Goal: Task Accomplishment & Management: Manage account settings

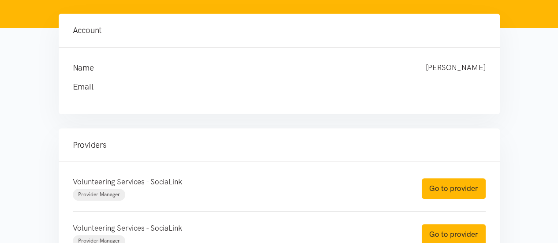
scroll to position [88, 0]
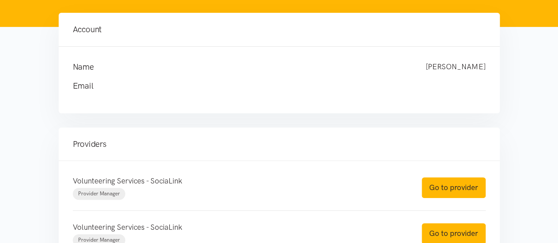
click at [232, 90] on h4 "Email" at bounding box center [270, 86] width 395 height 12
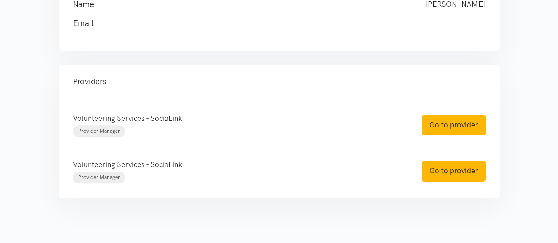
scroll to position [161, 0]
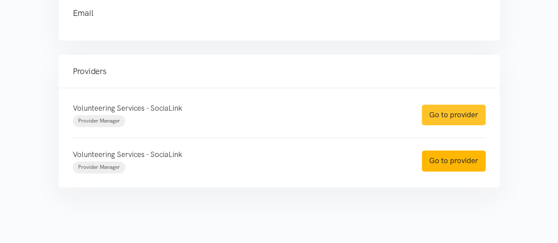
click at [438, 117] on link "Go to provider" at bounding box center [454, 115] width 64 height 21
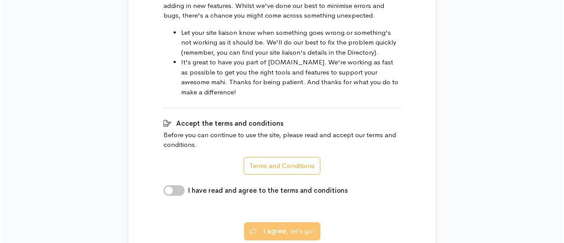
scroll to position [683, 0]
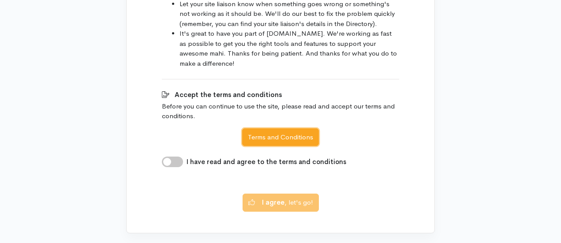
click at [307, 128] on button "Terms and Conditions" at bounding box center [280, 137] width 77 height 18
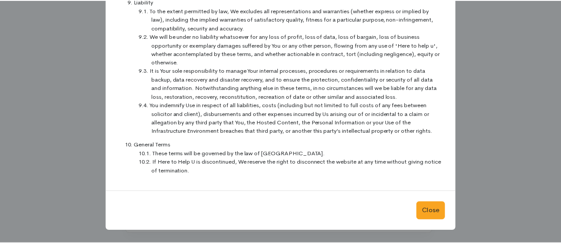
scroll to position [901, 0]
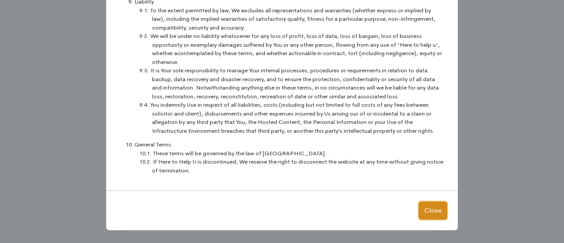
click at [432, 212] on button "Close" at bounding box center [433, 211] width 29 height 18
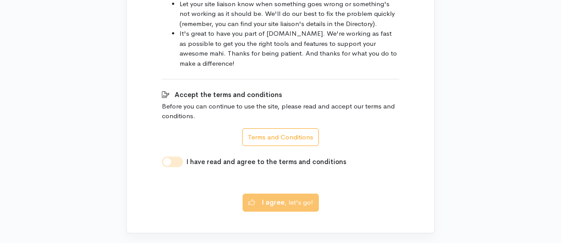
click at [176, 157] on input "I have read and agree to the terms and conditions" at bounding box center [172, 162] width 21 height 11
checkbox input "true"
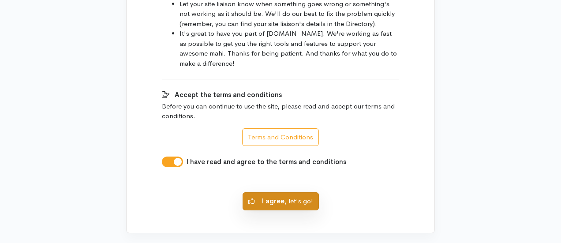
click at [299, 192] on button "I agree , let's go!" at bounding box center [281, 201] width 76 height 18
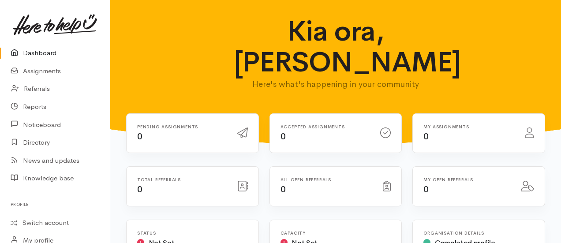
scroll to position [44, 0]
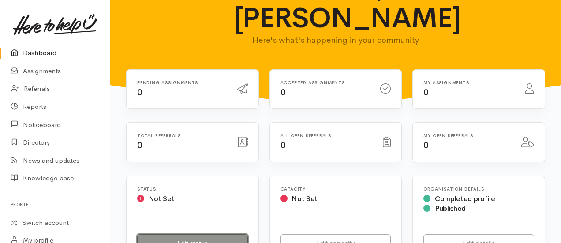
click at [183, 234] on link "Edit status" at bounding box center [192, 243] width 111 height 18
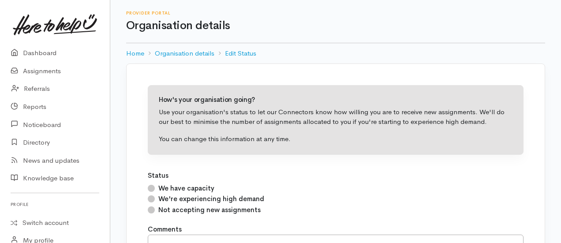
click at [149, 187] on input "We have capacity" at bounding box center [151, 188] width 7 height 7
radio input "true"
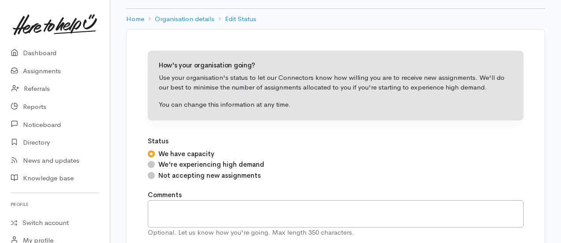
scroll to position [88, 0]
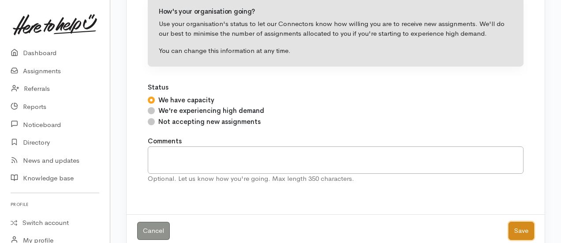
click at [517, 232] on button "Save" at bounding box center [521, 231] width 26 height 18
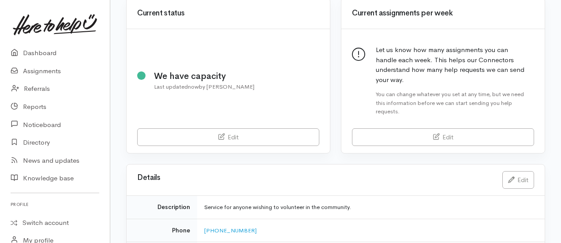
scroll to position [88, 0]
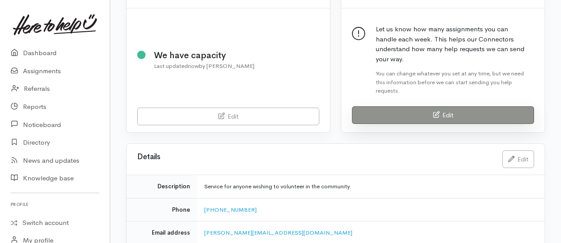
click at [426, 108] on link "Edit" at bounding box center [443, 115] width 182 height 18
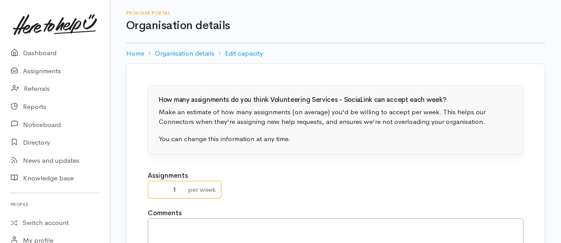
click at [179, 186] on input "1" at bounding box center [165, 190] width 35 height 18
click at [179, 186] on input "2" at bounding box center [165, 190] width 35 height 18
click at [179, 186] on input "3" at bounding box center [165, 190] width 35 height 18
type input "4"
click at [179, 186] on input "4" at bounding box center [165, 190] width 35 height 18
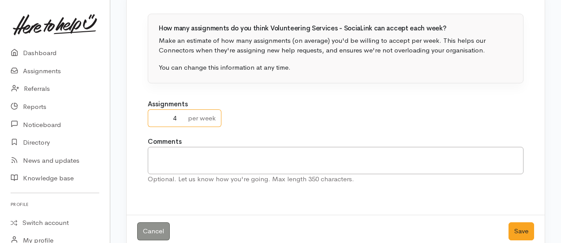
scroll to position [85, 0]
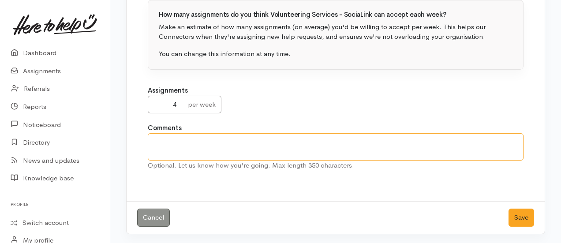
click at [220, 146] on textarea at bounding box center [336, 146] width 376 height 27
type textarea "4 new volunteer referrals per week during BAU"
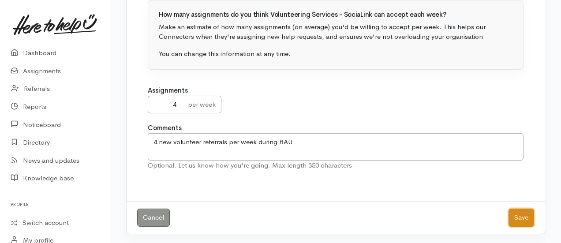
click at [517, 218] on button "Save" at bounding box center [521, 218] width 26 height 18
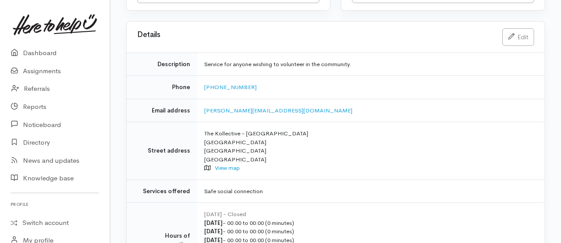
scroll to position [164, 0]
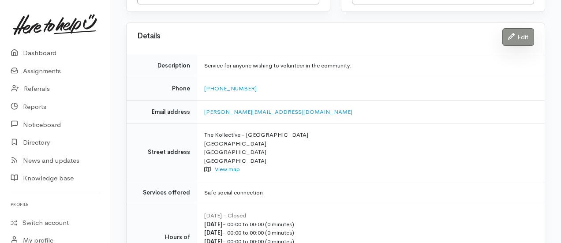
click at [515, 36] on link "Edit" at bounding box center [518, 37] width 32 height 18
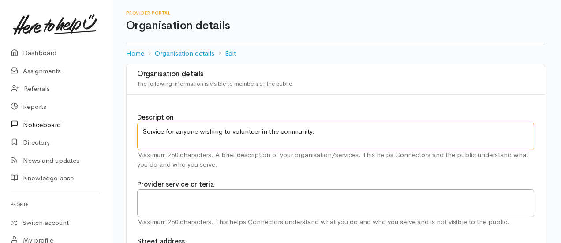
drag, startPoint x: 328, startPoint y: 132, endPoint x: 64, endPoint y: 133, distance: 264.2
paste textarea "connecting people with volunteer roles helping organisations find and look afte…"
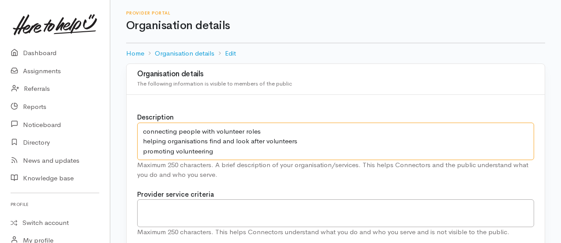
drag, startPoint x: 143, startPoint y: 131, endPoint x: 148, endPoint y: 142, distance: 11.6
click at [143, 131] on textarea "Service for anyone wishing to volunteer in the community." at bounding box center [335, 141] width 397 height 37
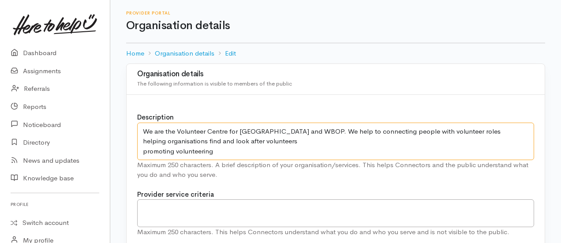
click at [372, 132] on textarea "Service for anyone wishing to volunteer in the community." at bounding box center [335, 141] width 397 height 37
click at [465, 131] on textarea "Service for anyone wishing to volunteer in the community." at bounding box center [335, 141] width 397 height 37
click at [471, 131] on textarea "Service for anyone wishing to volunteer in the community." at bounding box center [335, 141] width 397 height 37
click at [216, 142] on textarea "Service for anyone wishing to volunteer in the community." at bounding box center [335, 141] width 397 height 37
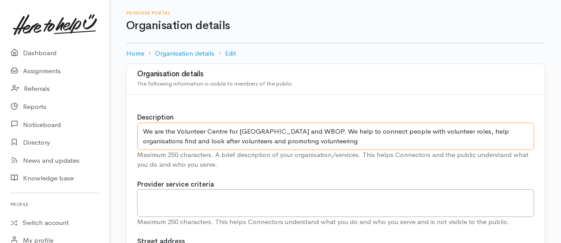
click at [248, 142] on textarea "Service for anyone wishing to volunteer in the community." at bounding box center [335, 136] width 397 height 27
click at [298, 142] on textarea "Service for anyone wishing to volunteer in the community." at bounding box center [335, 136] width 397 height 27
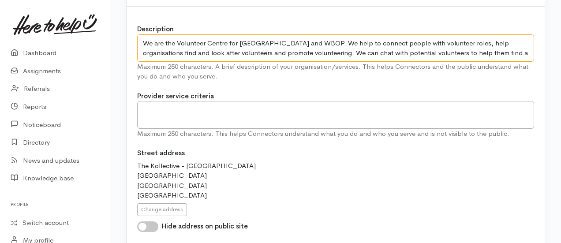
type textarea "We are the Volunteer Centre for [GEOGRAPHIC_DATA] and WBOP. We help to connect …"
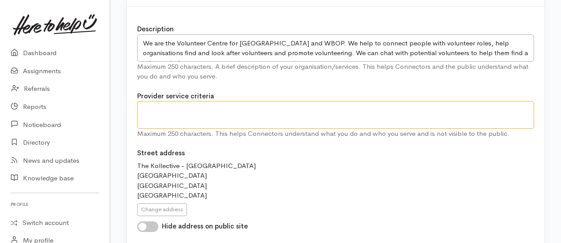
click at [148, 109] on textarea at bounding box center [335, 114] width 397 height 27
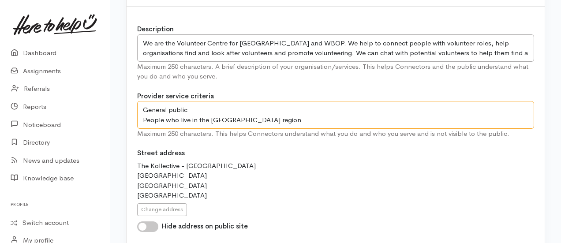
click at [197, 109] on textarea "General public People who live in the [GEOGRAPHIC_DATA] region" at bounding box center [335, 114] width 397 height 27
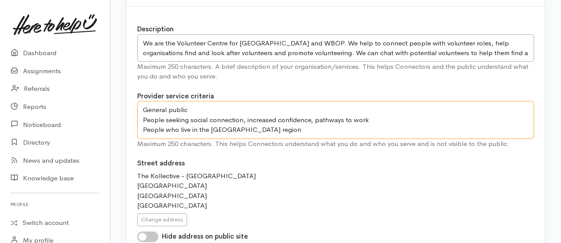
scroll to position [176, 0]
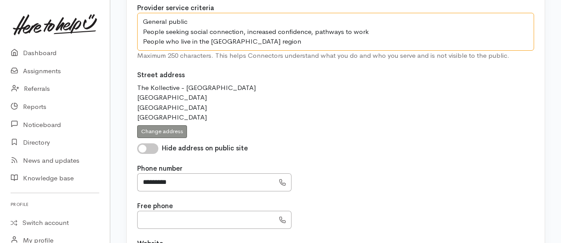
type textarea "General public People seeking social connection, increased confidence, pathways…"
click at [177, 132] on button "Change address" at bounding box center [162, 131] width 50 height 13
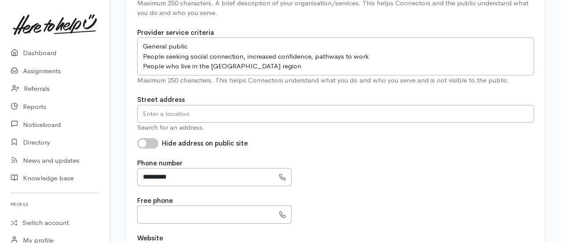
scroll to position [132, 0]
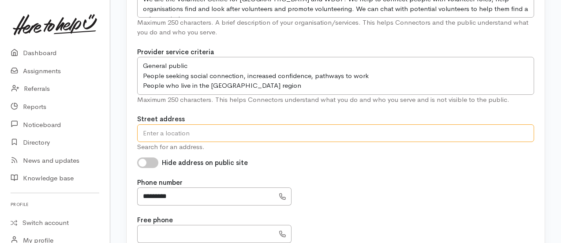
click at [178, 136] on input "text" at bounding box center [335, 133] width 397 height 18
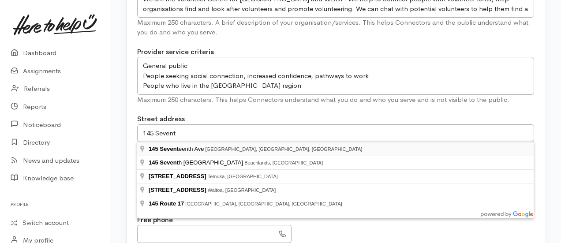
type input "[STREET_ADDRESS]"
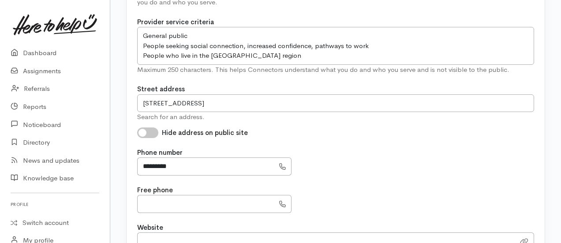
scroll to position [176, 0]
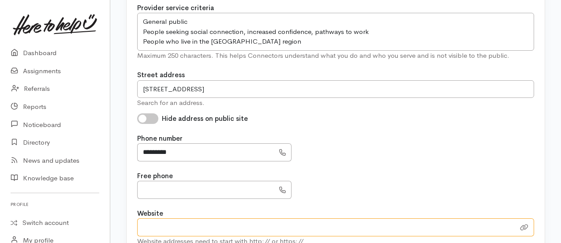
click at [213, 225] on input "Website" at bounding box center [326, 227] width 378 height 18
click at [169, 224] on input "Website" at bounding box center [326, 227] width 378 height 18
paste input "[URL][DOMAIN_NAME]"
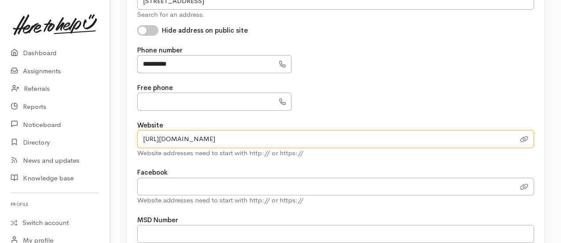
type input "[URL][DOMAIN_NAME]"
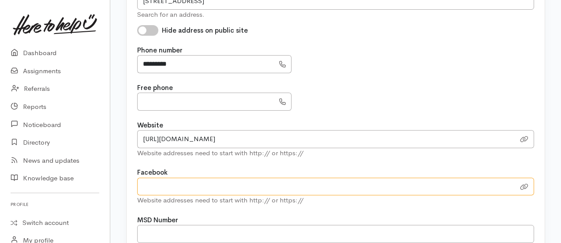
click at [215, 187] on input "url" at bounding box center [326, 187] width 378 height 18
click at [202, 187] on input "url" at bounding box center [326, 187] width 378 height 18
paste input "[URL][DOMAIN_NAME]"
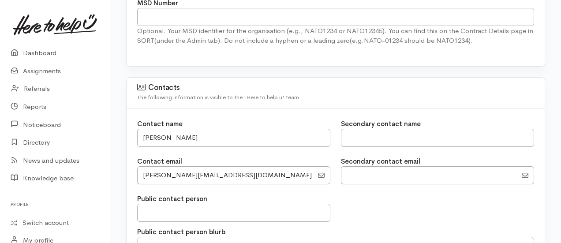
scroll to position [529, 0]
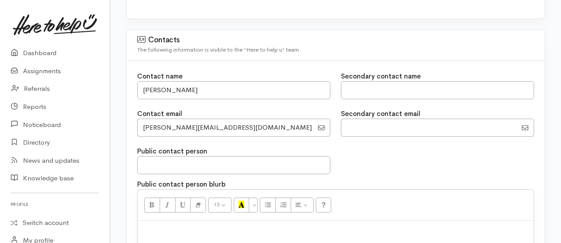
type input "[URL][DOMAIN_NAME]"
click at [379, 87] on input "text" at bounding box center [437, 90] width 193 height 18
type input "[PERSON_NAME]"
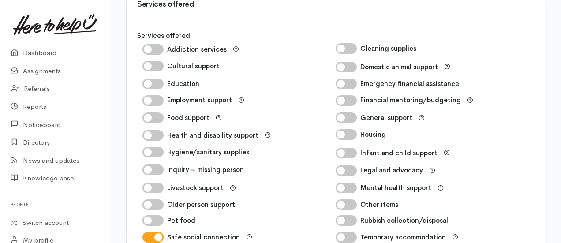
scroll to position [838, 0]
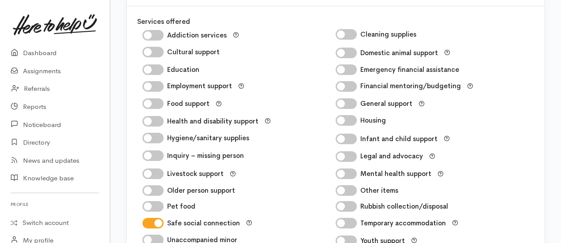
type input "[EMAIL_ADDRESS][DOMAIN_NAME]"
click at [353, 101] on input "General support" at bounding box center [346, 103] width 21 height 11
click at [344, 98] on input "General support" at bounding box center [346, 103] width 21 height 11
checkbox input "false"
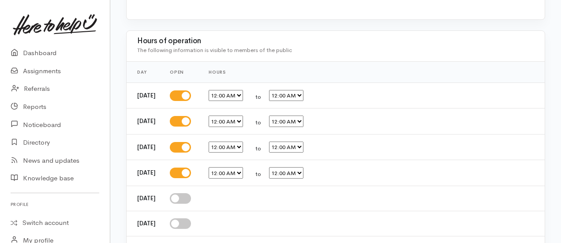
scroll to position [1102, 0]
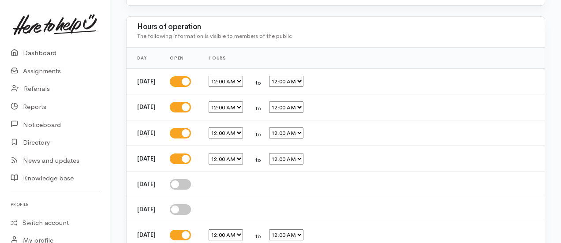
click at [243, 78] on select "12:00 AM 12:15 AM 12:30 AM 12:45 AM 1:00 AM 1:15 AM 1:30 AM 1:45 AM 2:00 AM 2:1…" at bounding box center [226, 81] width 34 height 11
select select "09:00"
click at [221, 76] on select "12:00 AM 12:15 AM 12:30 AM 12:45 AM 1:00 AM 1:15 AM 1:30 AM 1:45 AM 2:00 AM 2:1…" at bounding box center [226, 81] width 34 height 11
click at [303, 78] on select "12:00 AM 12:15 AM 12:30 AM 12:45 AM 1:00 AM 1:15 AM 1:30 AM 1:45 AM 2:00 AM 2:1…" at bounding box center [286, 81] width 34 height 11
select select "16:00"
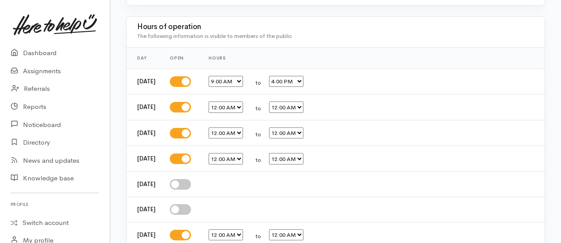
click at [281, 76] on select "12:00 AM 12:15 AM 12:30 AM 12:45 AM 1:00 AM 1:15 AM 1:30 AM 1:45 AM 2:00 AM 2:1…" at bounding box center [286, 81] width 34 height 11
click at [235, 105] on select "12:00 AM 12:15 AM 12:30 AM 12:45 AM 1:00 AM 1:15 AM 1:30 AM 1:45 AM 2:00 AM 2:1…" at bounding box center [226, 106] width 34 height 11
select select "09:00"
click at [221, 101] on select "12:00 AM 12:15 AM 12:30 AM 12:45 AM 1:00 AM 1:15 AM 1:30 AM 1:45 AM 2:00 AM 2:1…" at bounding box center [226, 106] width 34 height 11
click at [287, 104] on select "12:00 AM 12:15 AM 12:30 AM 12:45 AM 1:00 AM 1:15 AM 1:30 AM 1:45 AM 2:00 AM 2:1…" at bounding box center [286, 106] width 34 height 11
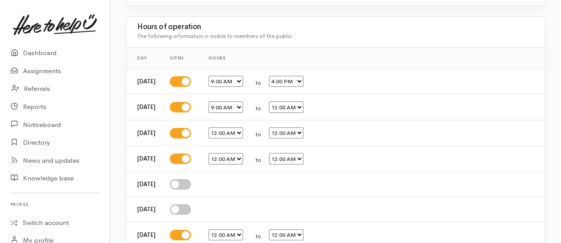
select select "16:00"
click at [281, 101] on select "12:00 AM 12:15 AM 12:30 AM 12:45 AM 1:00 AM 1:15 AM 1:30 AM 1:45 AM 2:00 AM 2:1…" at bounding box center [286, 106] width 34 height 11
click at [242, 129] on select "12:00 AM 12:15 AM 12:30 AM 12:45 AM 1:00 AM 1:15 AM 1:30 AM 1:45 AM 2:00 AM 2:1…" at bounding box center [226, 132] width 34 height 11
select select "09:00"
click at [221, 127] on select "12:00 AM 12:15 AM 12:30 AM 12:45 AM 1:00 AM 1:15 AM 1:30 AM 1:45 AM 2:00 AM 2:1…" at bounding box center [226, 132] width 34 height 11
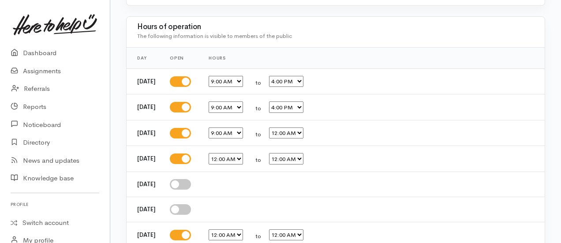
click at [292, 131] on select "12:00 AM 12:15 AM 12:30 AM 12:45 AM 1:00 AM 1:15 AM 1:30 AM 1:45 AM 2:00 AM 2:1…" at bounding box center [286, 132] width 34 height 11
select select "16:00"
click at [281, 127] on select "12:00 AM 12:15 AM 12:30 AM 12:45 AM 1:00 AM 1:15 AM 1:30 AM 1:45 AM 2:00 AM 2:1…" at bounding box center [286, 132] width 34 height 11
click at [243, 156] on select "12:00 AM 12:15 AM 12:30 AM 12:45 AM 1:00 AM 1:15 AM 1:30 AM 1:45 AM 2:00 AM 2:1…" at bounding box center [226, 158] width 34 height 11
click at [236, 156] on select "12:00 AM 12:15 AM 12:30 AM 12:45 AM 1:00 AM 1:15 AM 1:30 AM 1:45 AM 2:00 AM 2:1…" at bounding box center [226, 158] width 34 height 11
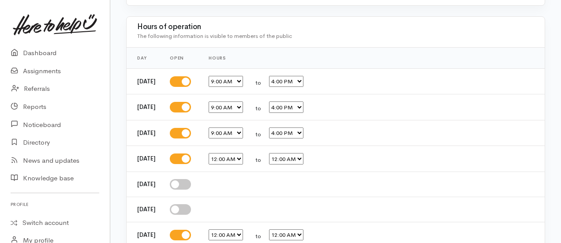
select select "09:30"
click at [221, 153] on select "12:00 AM 12:15 AM 12:30 AM 12:45 AM 1:00 AM 1:15 AM 1:30 AM 1:45 AM 2:00 AM 2:1…" at bounding box center [226, 158] width 34 height 11
click at [295, 156] on select "12:00 AM 12:15 AM 12:30 AM 12:45 AM 1:00 AM 1:15 AM 1:30 AM 1:45 AM 2:00 AM 2:1…" at bounding box center [286, 158] width 34 height 11
select select "16:00"
click at [281, 153] on select "12:00 AM 12:15 AM 12:30 AM 12:45 AM 1:00 AM 1:15 AM 1:30 AM 1:45 AM 2:00 AM 2:1…" at bounding box center [286, 158] width 34 height 11
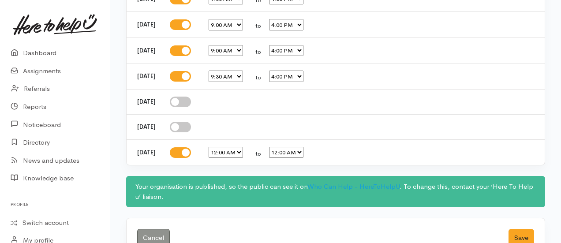
scroll to position [1191, 0]
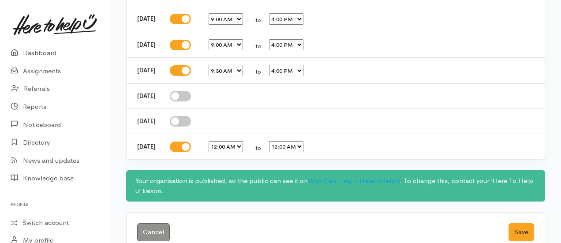
click at [240, 141] on select "12:00 AM 12:15 AM 12:30 AM 12:45 AM 1:00 AM 1:15 AM 1:30 AM 1:45 AM 2:00 AM 2:1…" at bounding box center [226, 146] width 34 height 11
select select "09:00"
click at [221, 141] on select "12:00 AM 12:15 AM 12:30 AM 12:45 AM 1:00 AM 1:15 AM 1:30 AM 1:45 AM 2:00 AM 2:1…" at bounding box center [226, 146] width 34 height 11
click at [295, 142] on select "12:00 AM 12:15 AM 12:30 AM 12:45 AM 1:00 AM 1:15 AM 1:30 AM 1:45 AM 2:00 AM 2:1…" at bounding box center [286, 146] width 34 height 11
select select "16:00"
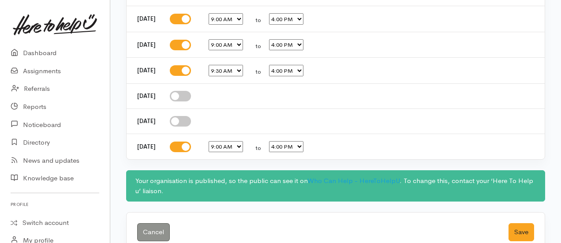
click at [281, 141] on select "12:00 AM 12:15 AM 12:30 AM 12:45 AM 1:00 AM 1:15 AM 1:30 AM 1:45 AM 2:00 AM 2:1…" at bounding box center [286, 146] width 34 height 11
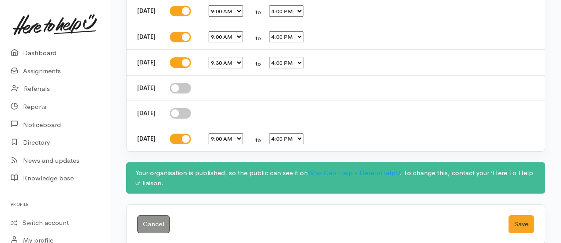
scroll to position [1205, 0]
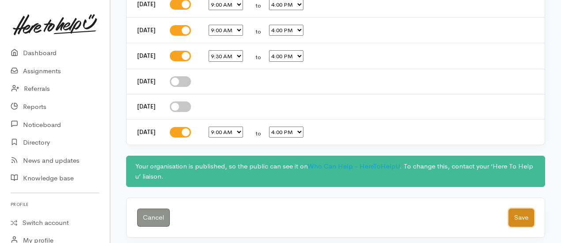
click at [518, 213] on button "Save" at bounding box center [521, 218] width 26 height 18
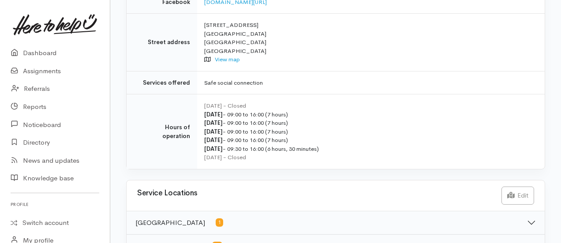
scroll to position [351, 0]
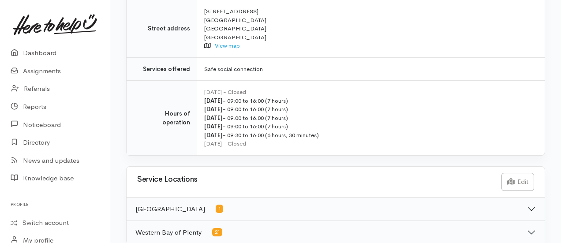
click at [530, 198] on button "Tauranga 1" at bounding box center [336, 209] width 418 height 23
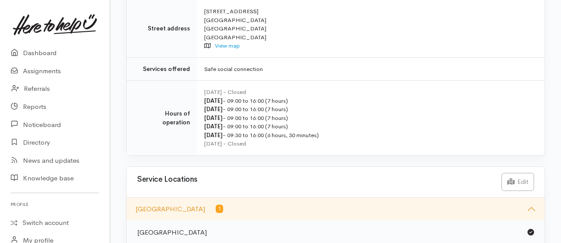
click at [530, 198] on button "Tauranga 1" at bounding box center [336, 209] width 418 height 23
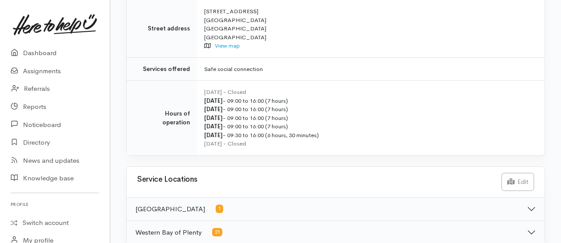
click at [531, 221] on button "Western Bay of Plenty 21" at bounding box center [336, 232] width 418 height 23
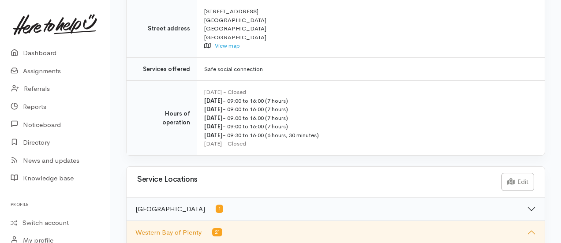
scroll to position [440, 0]
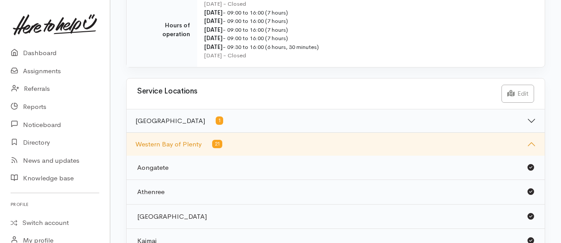
click at [527, 133] on button "Western Bay of Plenty 21" at bounding box center [336, 144] width 418 height 23
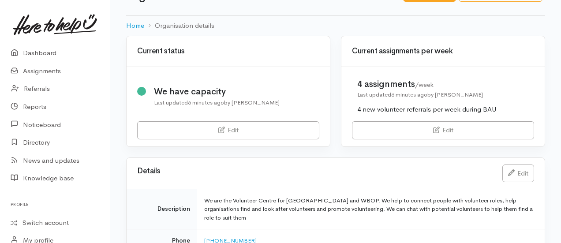
scroll to position [0, 0]
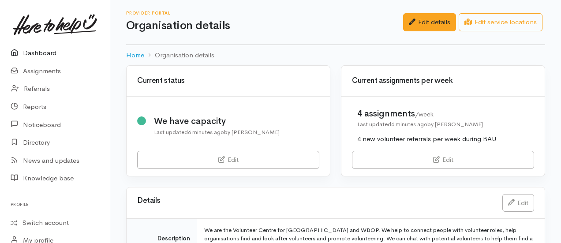
click at [36, 54] on link "Dashboard" at bounding box center [55, 53] width 110 height 18
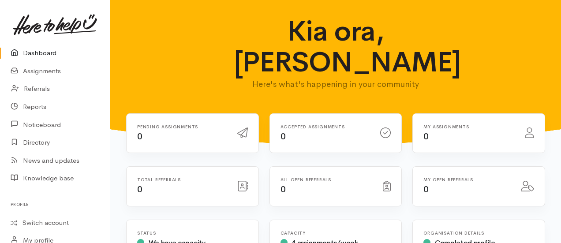
drag, startPoint x: 378, startPoint y: 0, endPoint x: 542, endPoint y: 34, distance: 166.6
click at [542, 34] on div "Kia ora, [PERSON_NAME] Here's what's happening in your community" at bounding box center [336, 57] width 430 height 82
